Goal: Check status: Check status

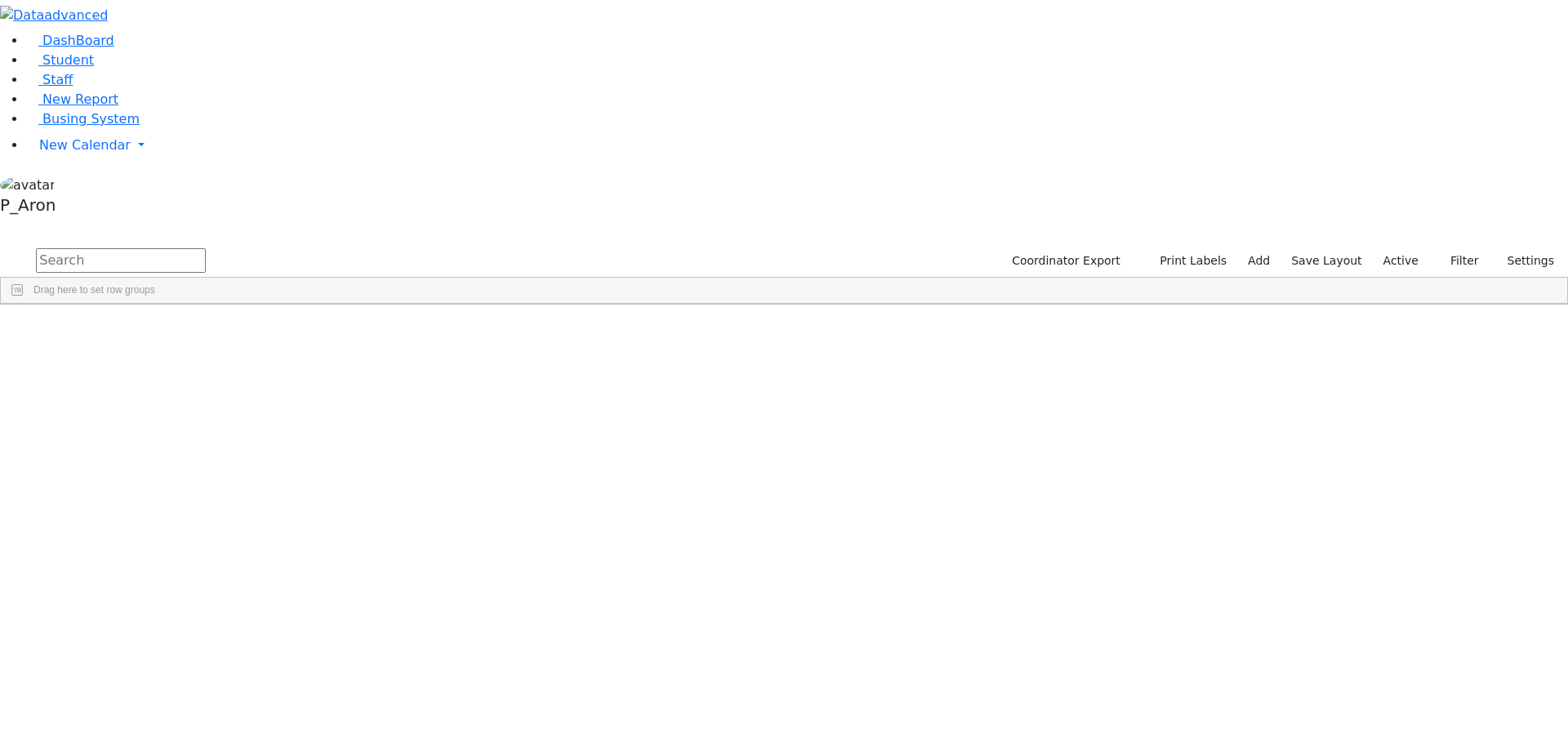
click at [206, 249] on input "text" at bounding box center [121, 260] width 170 height 25
type input "koh"
click at [91, 399] on div "6511217" at bounding box center [46, 410] width 90 height 23
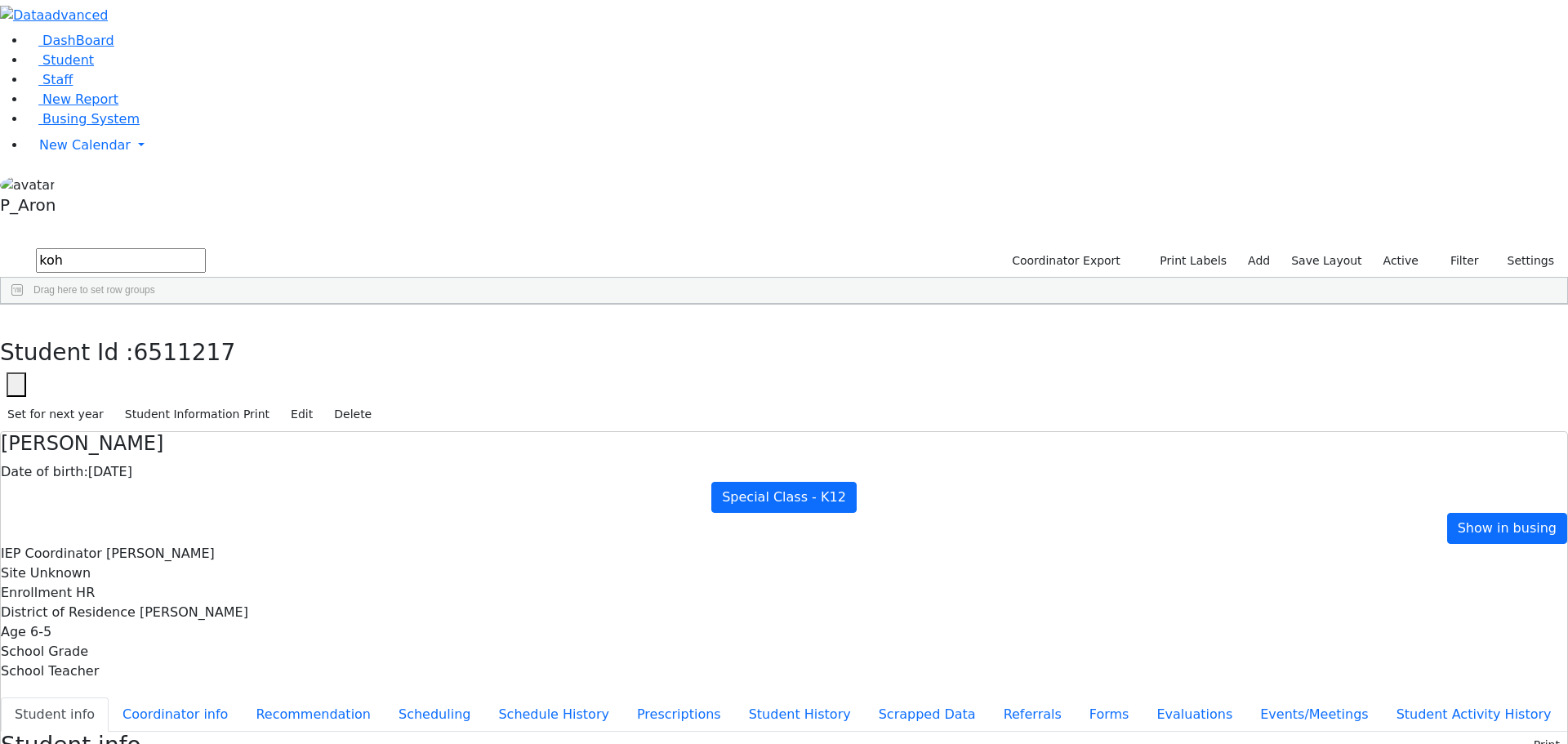
scroll to position [12, 0]
click at [420, 698] on button "Scheduling" at bounding box center [434, 715] width 100 height 34
drag, startPoint x: 311, startPoint y: 20, endPoint x: 348, endPoint y: 78, distance: 68.8
click at [16, 317] on icon "button" at bounding box center [12, 322] width 9 height 10
click at [168, 399] on div "[PERSON_NAME]" at bounding box center [125, 410] width 84 height 23
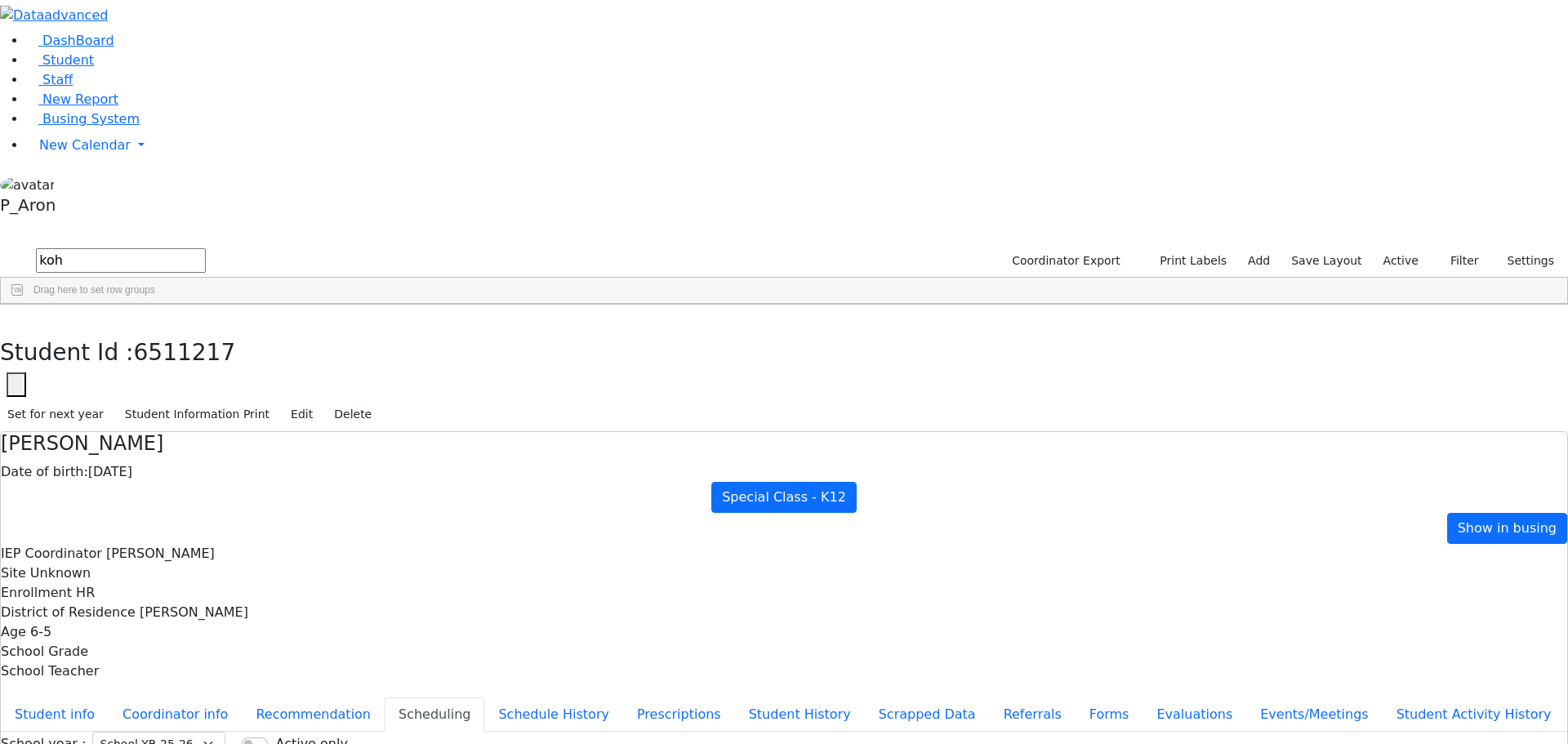
click at [168, 399] on div "[PERSON_NAME]" at bounding box center [125, 410] width 84 height 23
click at [109, 698] on button "Student info" at bounding box center [54, 715] width 108 height 34
click at [16, 317] on icon "button" at bounding box center [12, 322] width 9 height 10
